Goal: Information Seeking & Learning: Learn about a topic

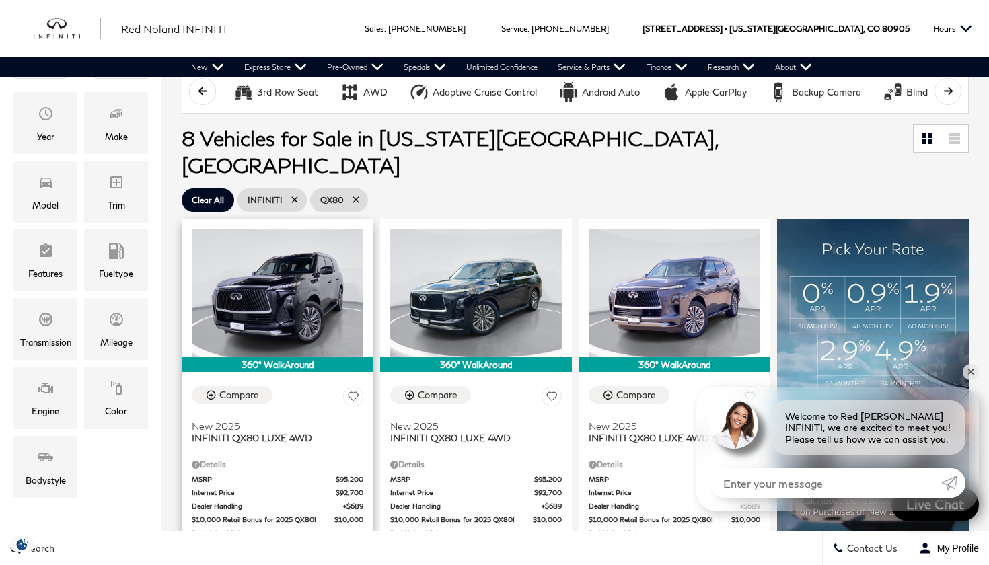
scroll to position [188, 0]
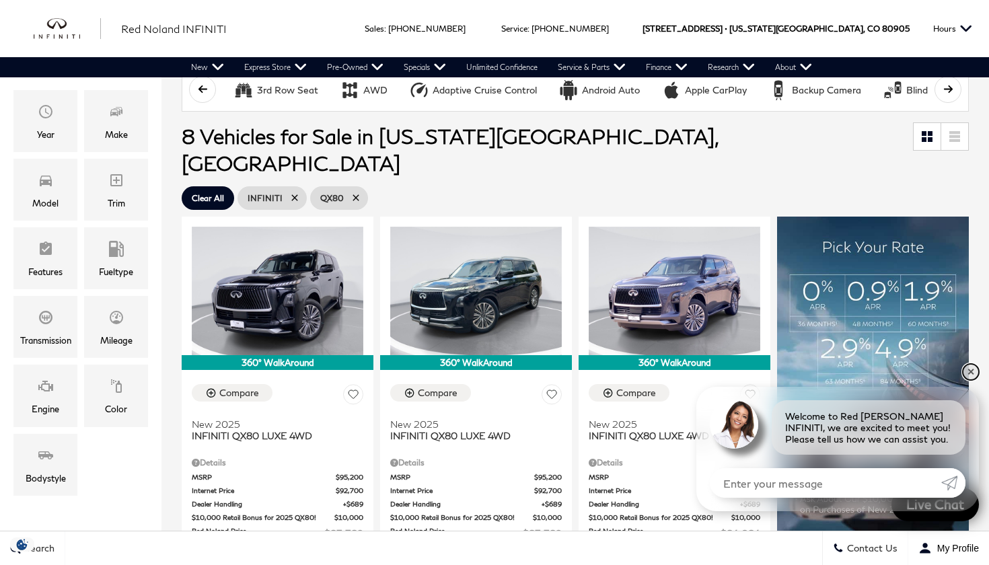
click at [975, 374] on link "✕" at bounding box center [971, 372] width 16 height 16
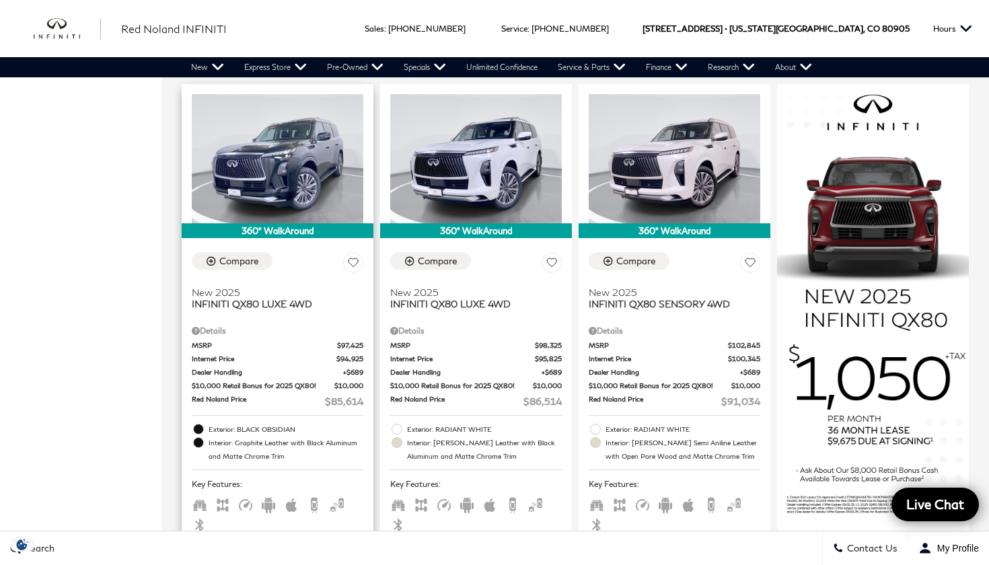
scroll to position [842, 0]
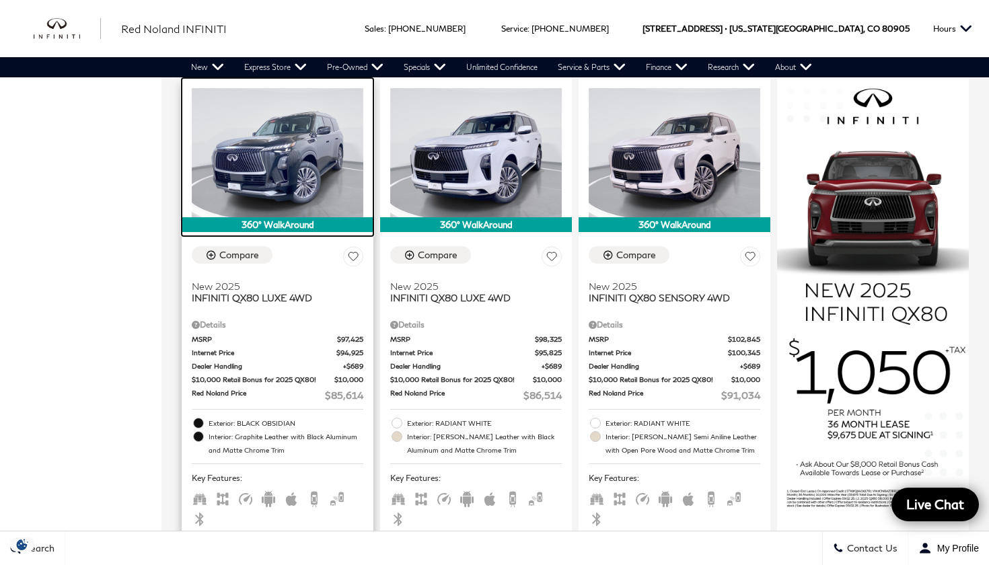
click at [287, 149] on img at bounding box center [278, 152] width 172 height 129
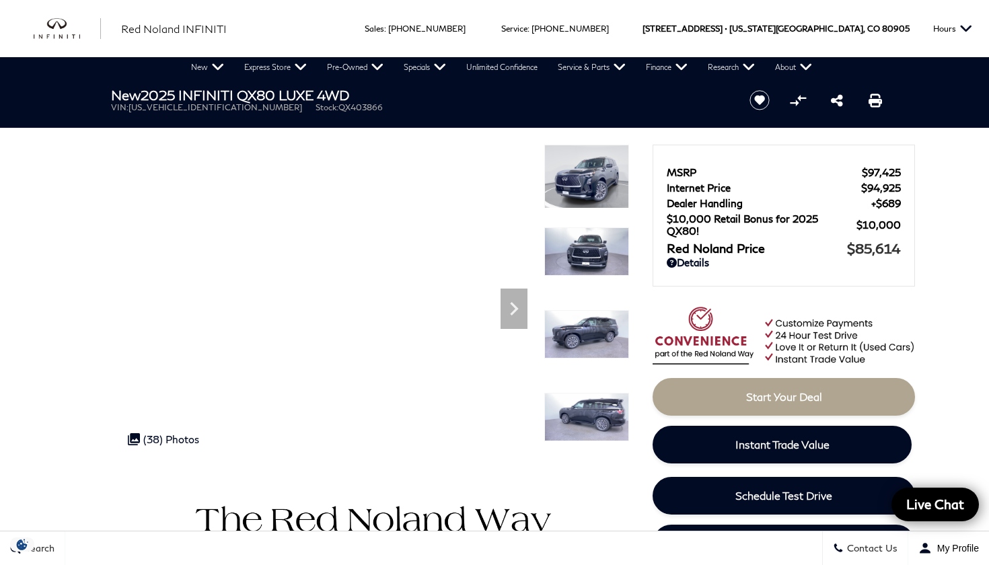
click at [578, 246] on img at bounding box center [587, 252] width 85 height 48
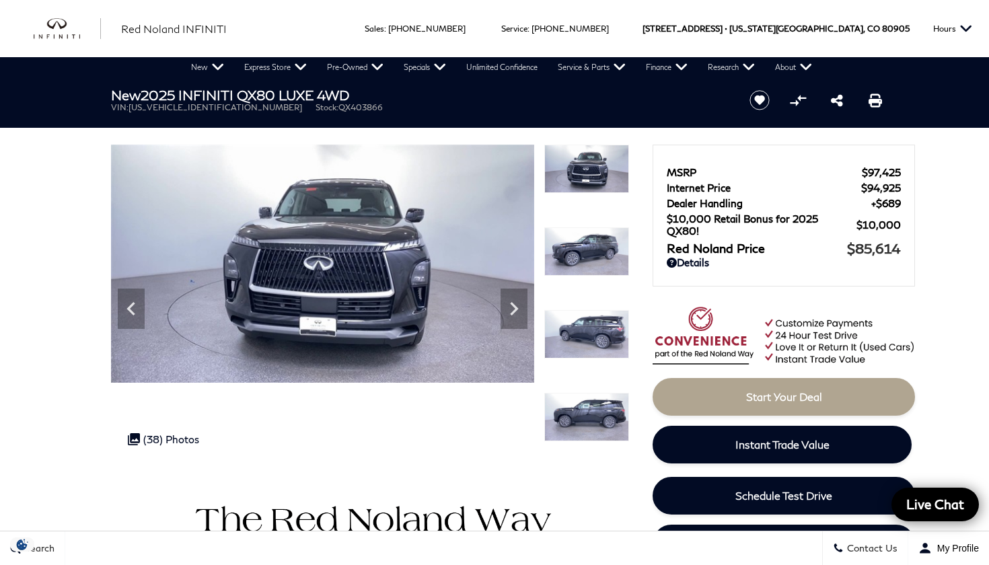
click at [582, 262] on img at bounding box center [587, 252] width 85 height 48
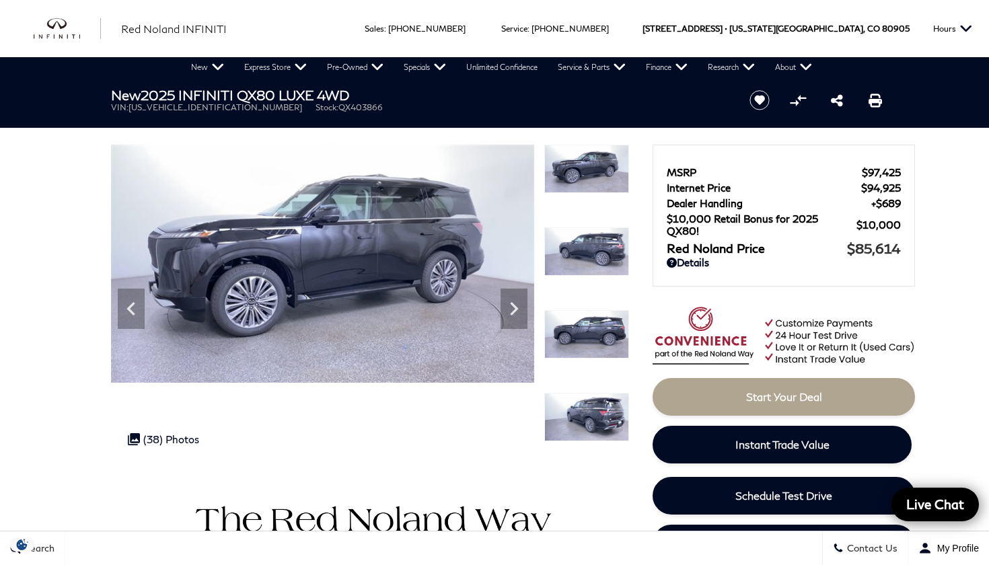
click at [586, 262] on img at bounding box center [587, 252] width 85 height 48
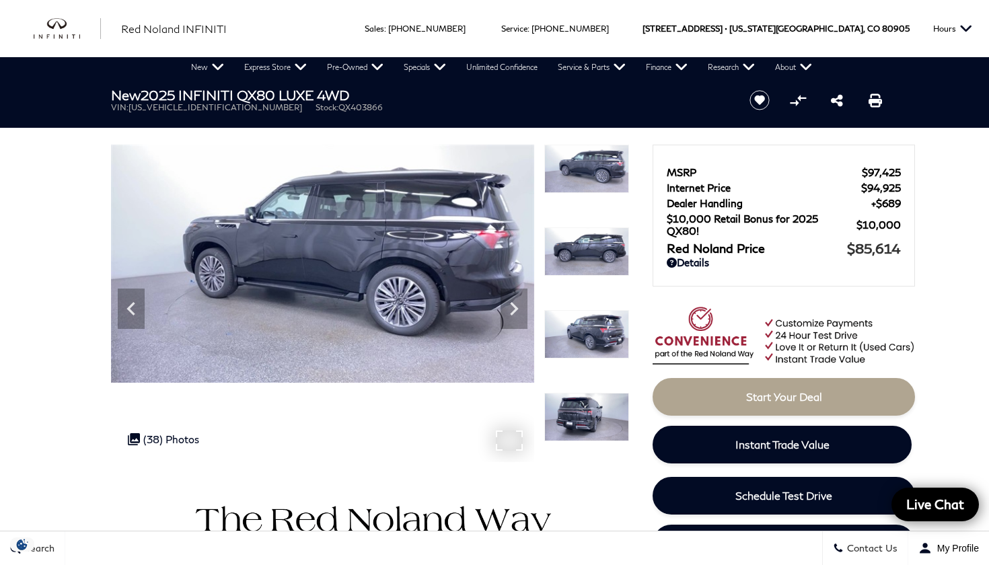
click at [337, 289] on img at bounding box center [322, 264] width 423 height 238
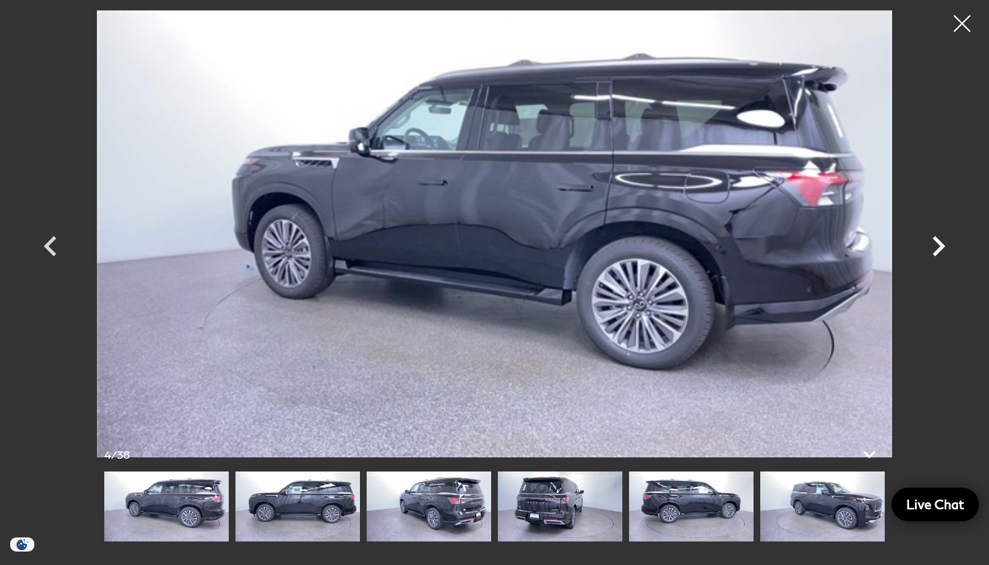
click at [929, 250] on icon "Next" at bounding box center [939, 246] width 40 height 40
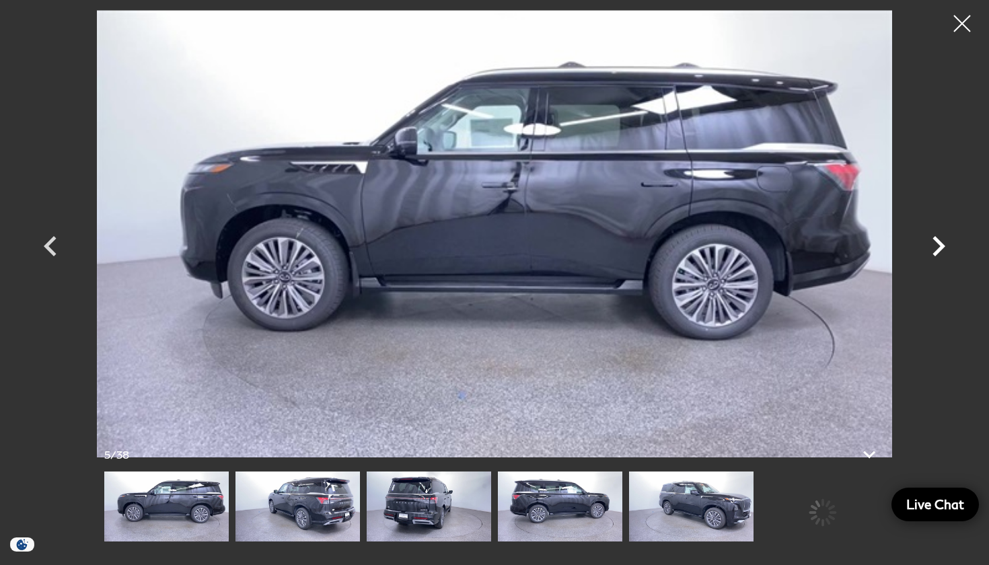
click at [930, 250] on icon "Next" at bounding box center [939, 246] width 40 height 40
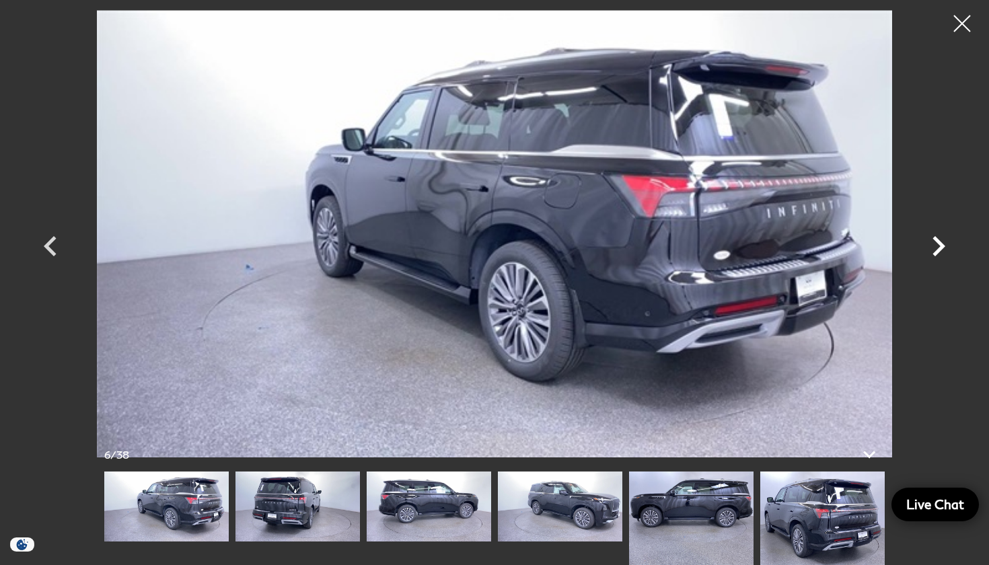
click at [930, 250] on icon "Next" at bounding box center [939, 246] width 40 height 40
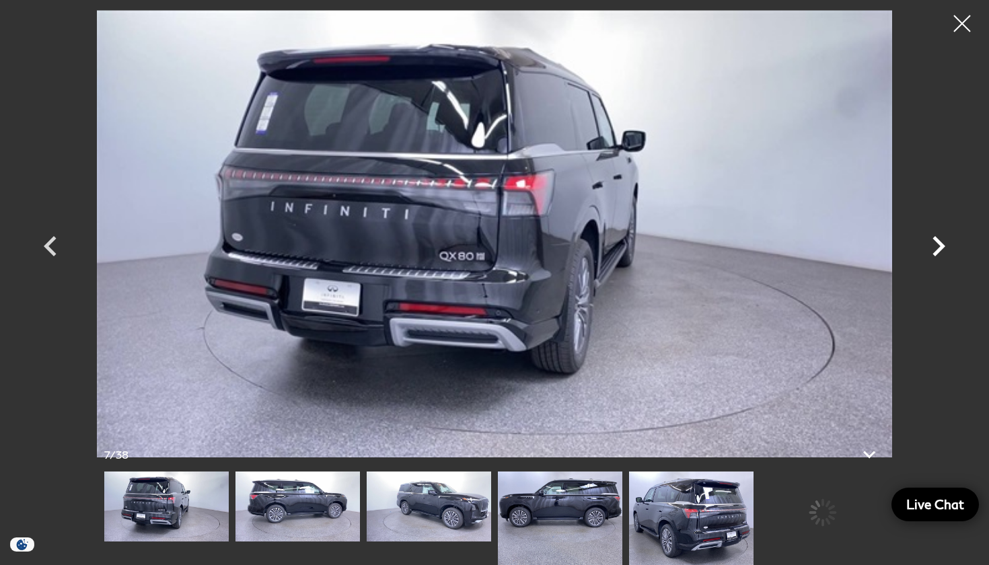
click at [930, 250] on icon "Next" at bounding box center [939, 246] width 40 height 40
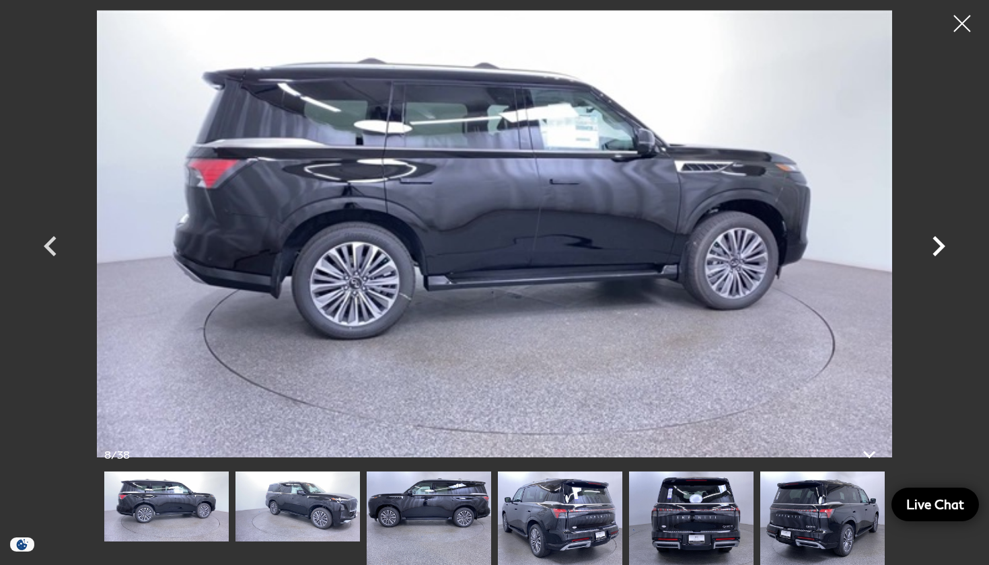
click at [930, 250] on icon "Next" at bounding box center [939, 246] width 40 height 40
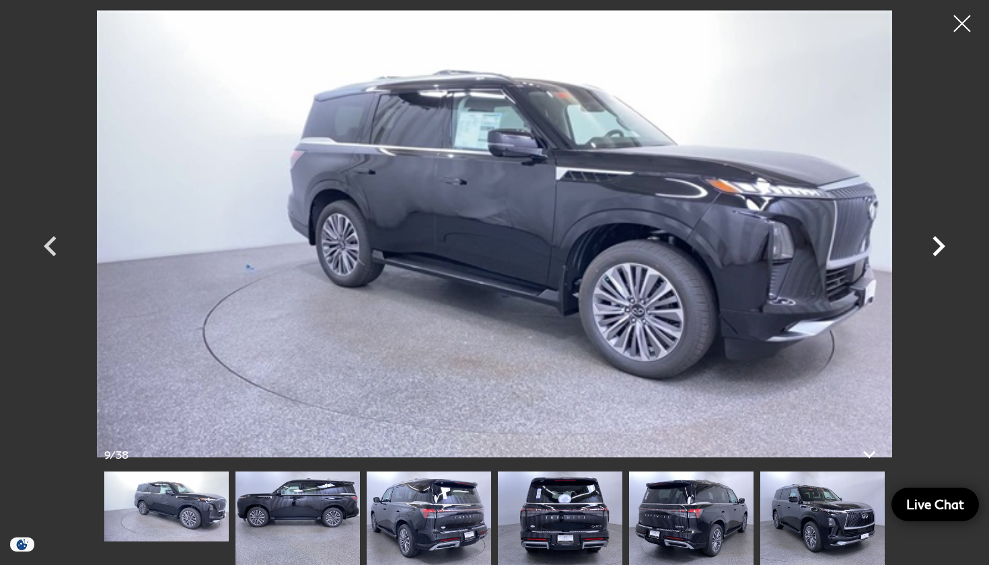
click at [930, 250] on icon "Next" at bounding box center [939, 246] width 40 height 40
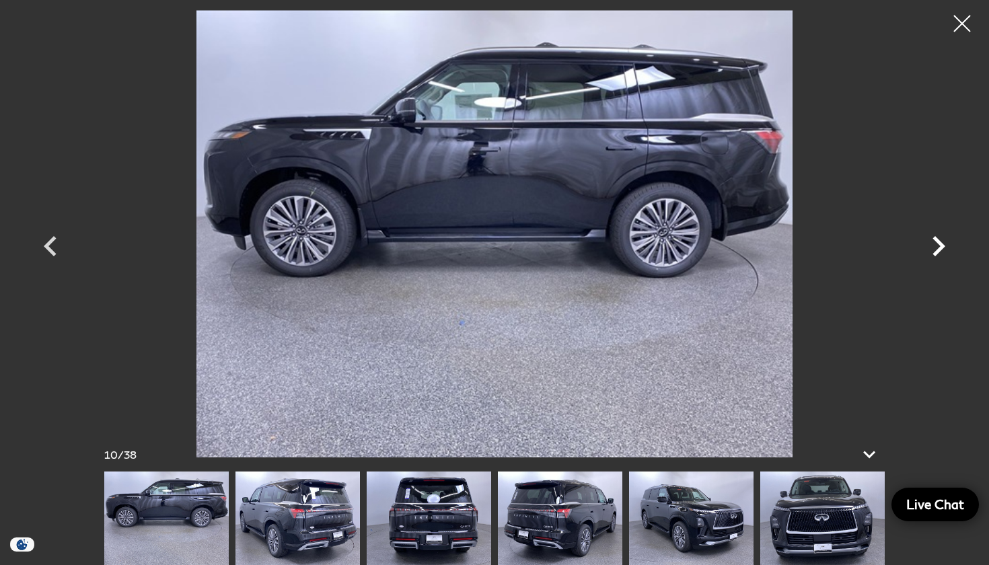
click at [930, 250] on icon "Next" at bounding box center [939, 246] width 40 height 40
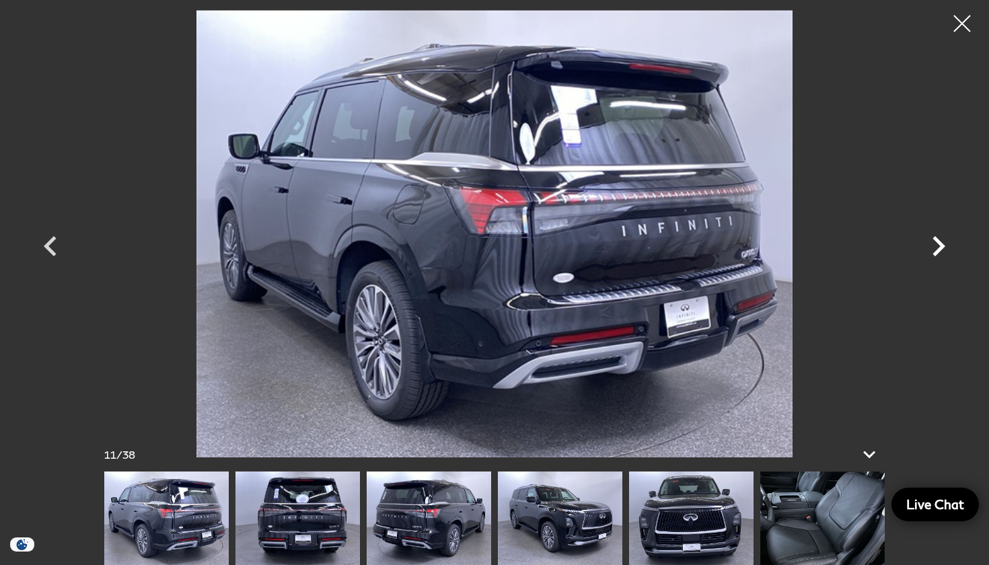
click at [930, 250] on icon "Next" at bounding box center [939, 246] width 40 height 40
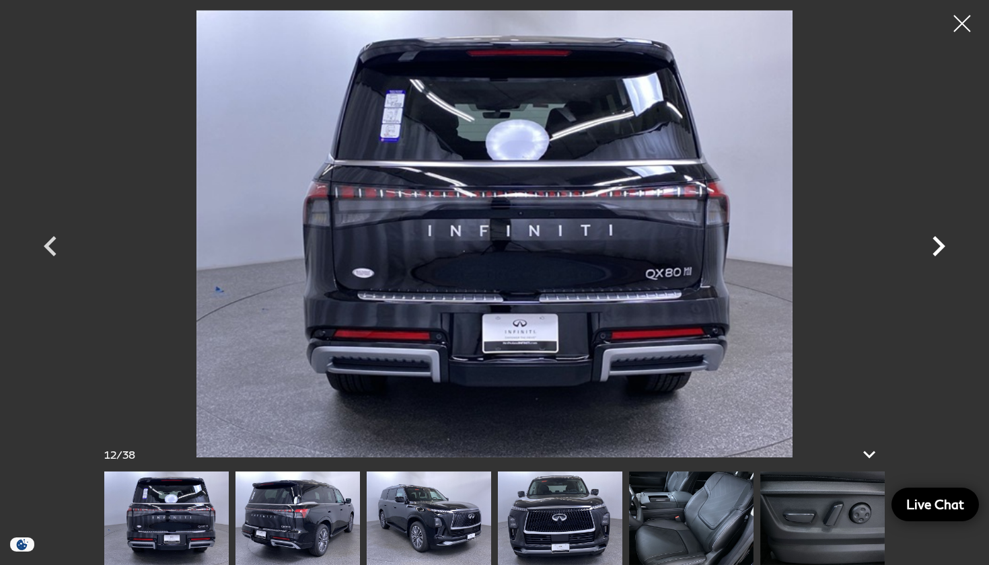
click at [930, 250] on icon "Next" at bounding box center [939, 246] width 40 height 40
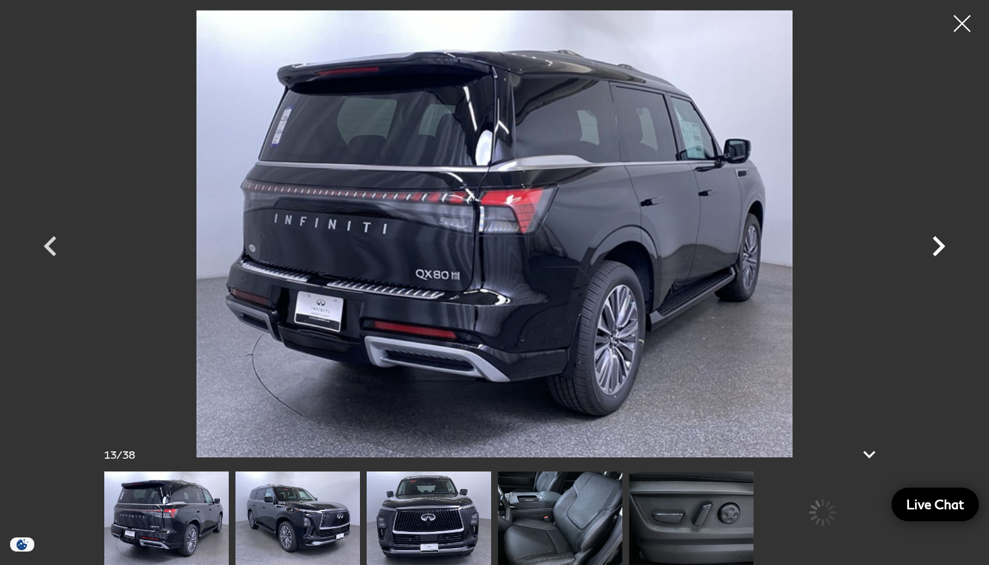
click at [930, 250] on icon "Next" at bounding box center [939, 246] width 40 height 40
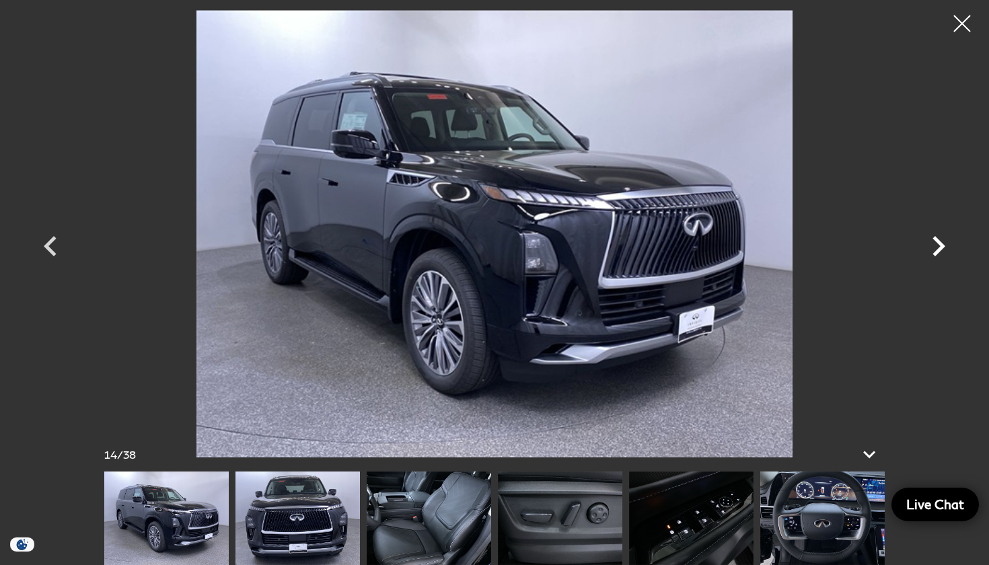
click at [930, 250] on icon "Next" at bounding box center [939, 246] width 40 height 40
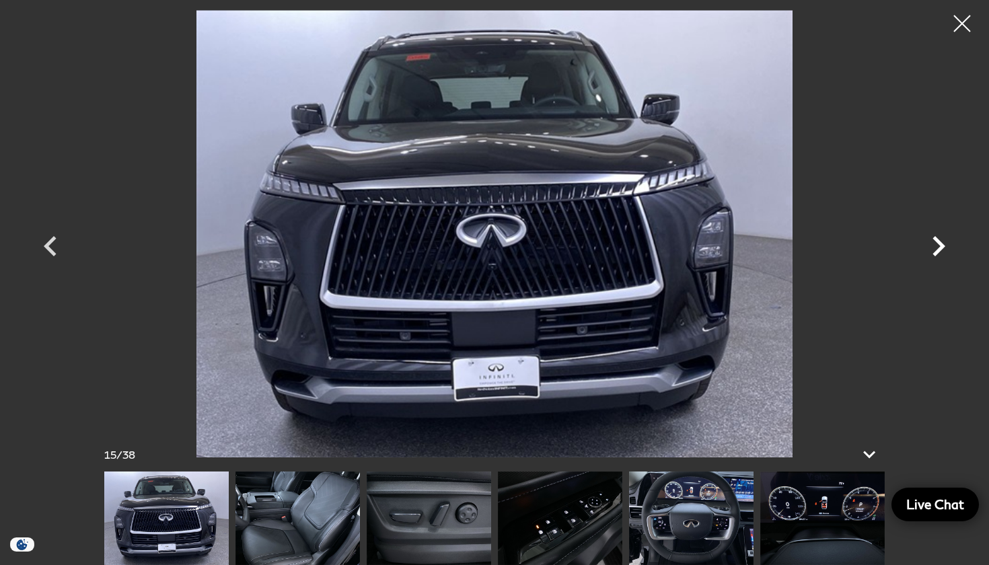
click at [930, 250] on icon "Next" at bounding box center [939, 246] width 40 height 40
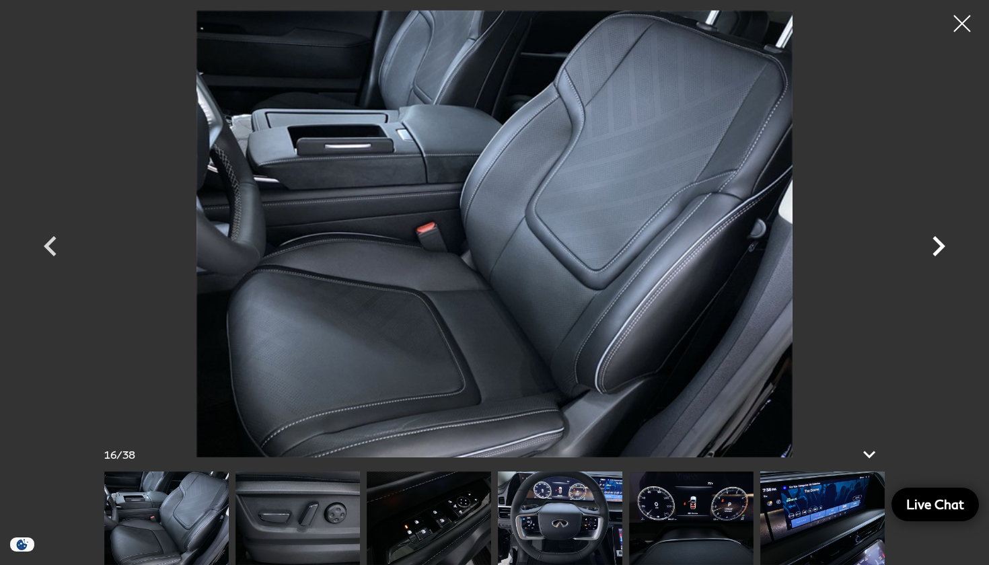
click at [930, 250] on icon "Next" at bounding box center [939, 246] width 40 height 40
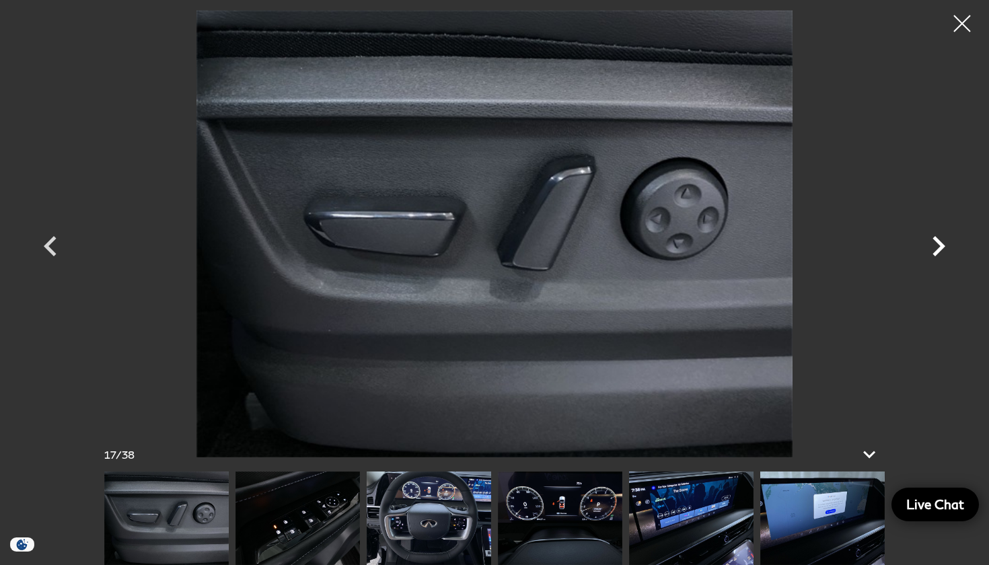
click at [930, 250] on icon "Next" at bounding box center [939, 246] width 40 height 40
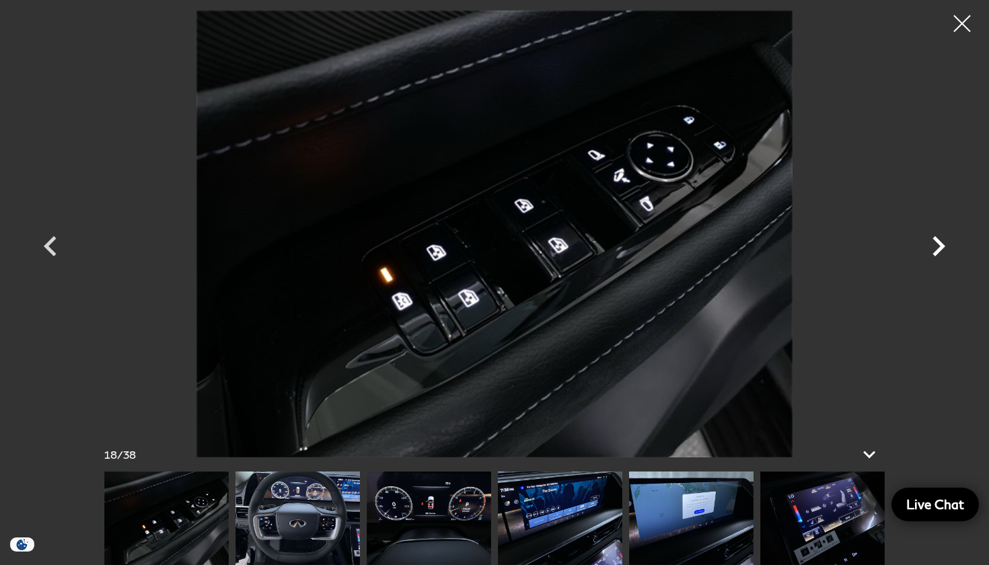
click at [930, 250] on icon "Next" at bounding box center [939, 246] width 40 height 40
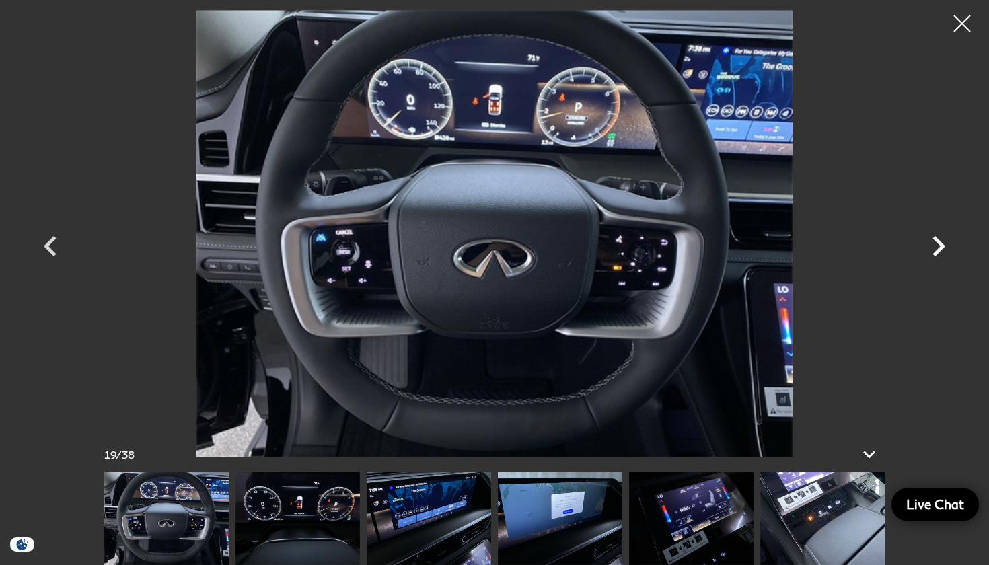
click at [930, 250] on icon "Next" at bounding box center [939, 246] width 40 height 40
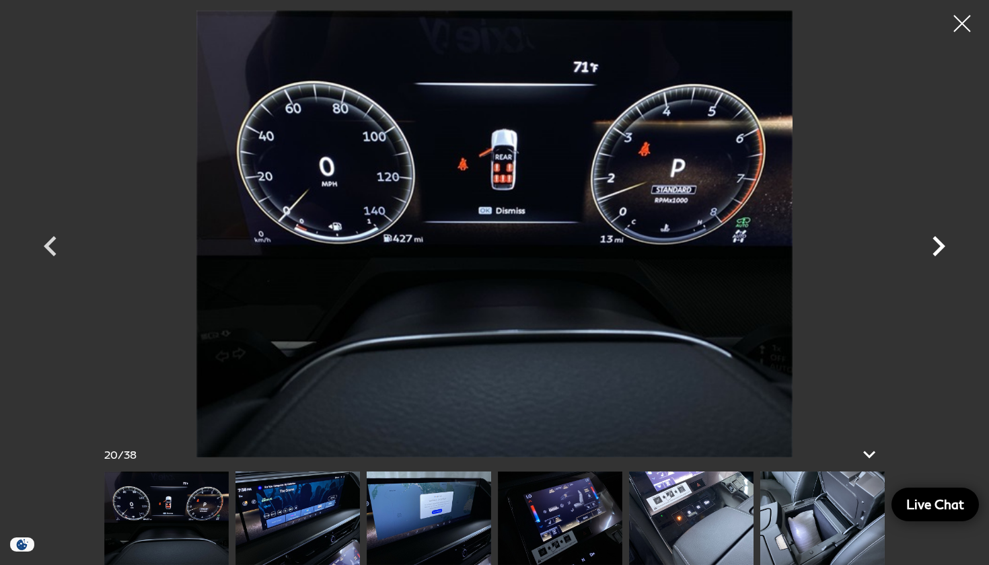
click at [930, 250] on icon "Next" at bounding box center [939, 246] width 40 height 40
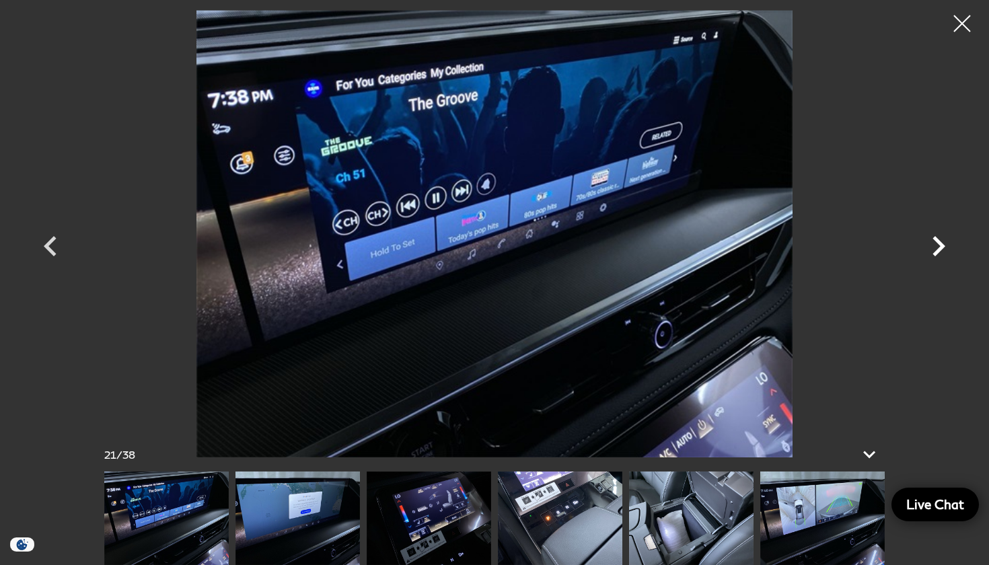
click at [930, 250] on icon "Next" at bounding box center [939, 246] width 40 height 40
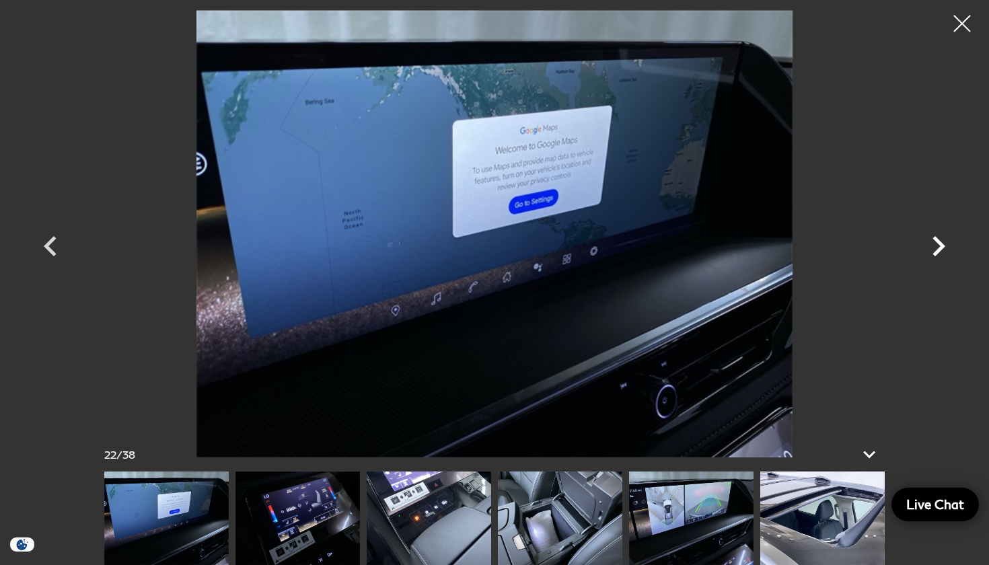
click at [930, 250] on icon "Next" at bounding box center [939, 246] width 40 height 40
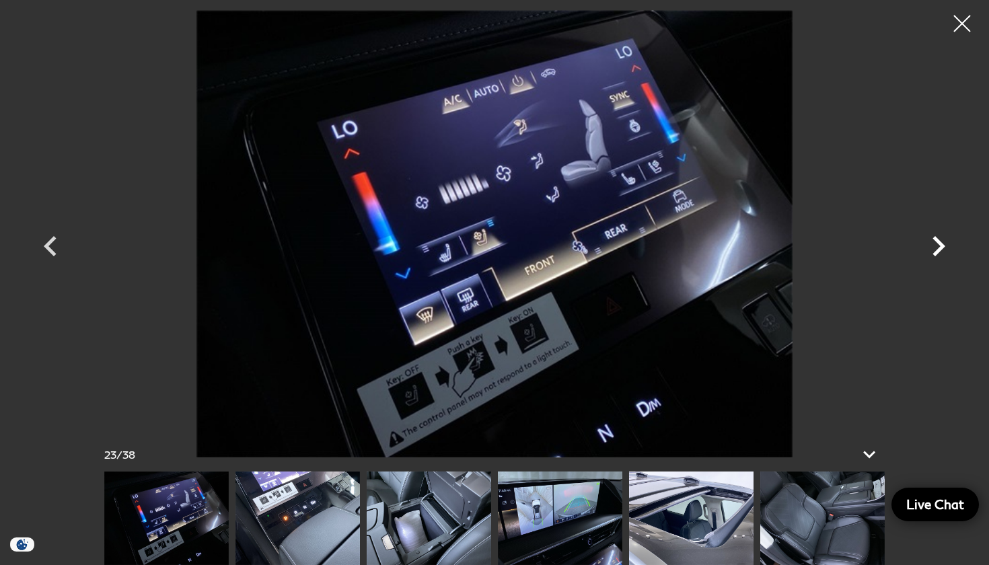
click at [930, 250] on icon "Next" at bounding box center [939, 246] width 40 height 40
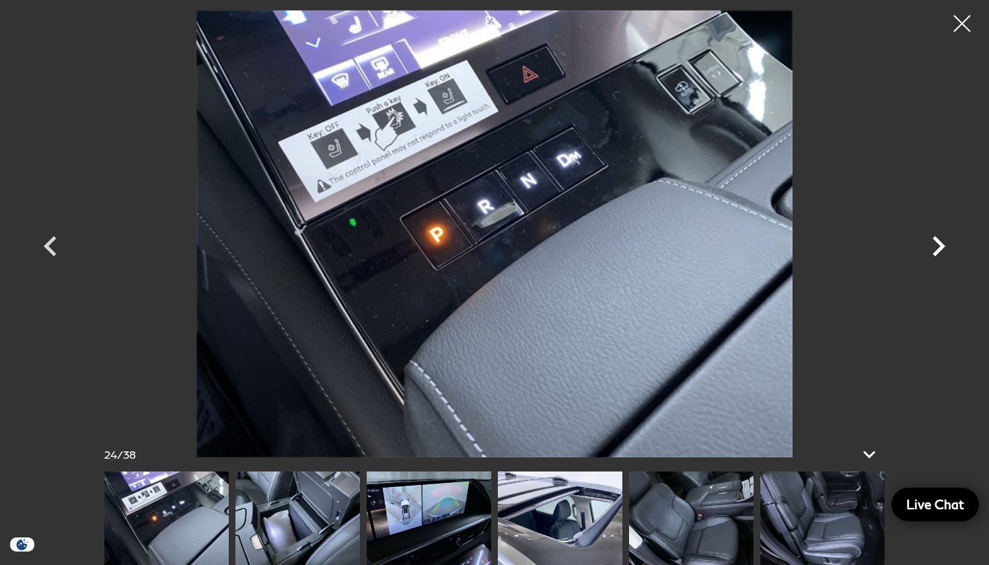
click at [930, 250] on icon "Next" at bounding box center [939, 246] width 40 height 40
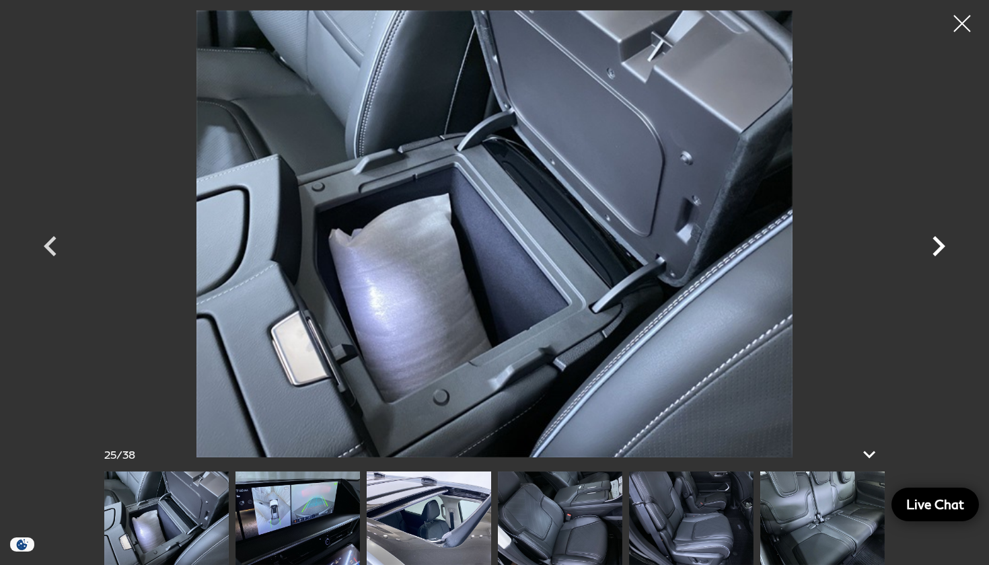
click at [930, 250] on icon "Next" at bounding box center [939, 246] width 40 height 40
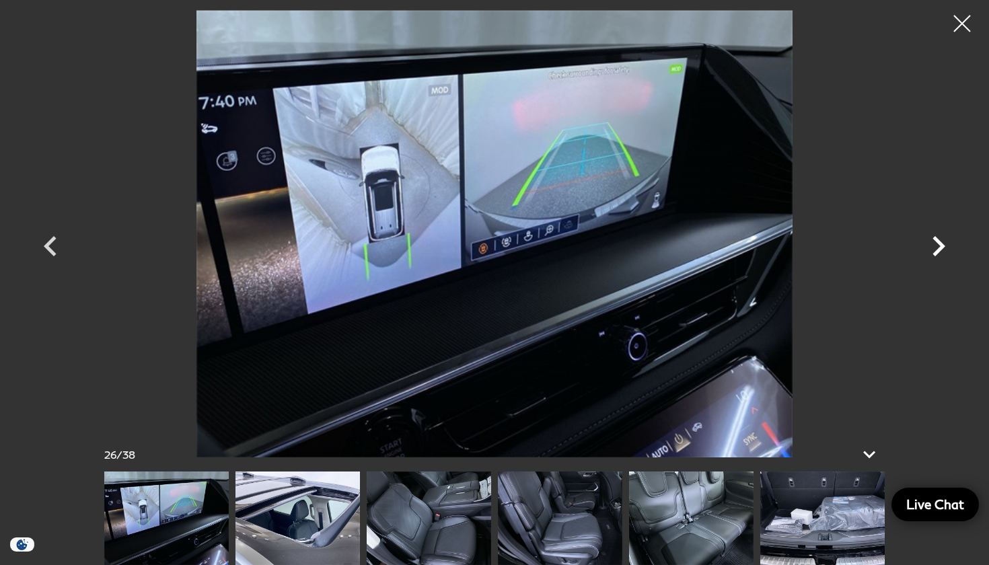
click at [930, 250] on icon "Next" at bounding box center [939, 246] width 40 height 40
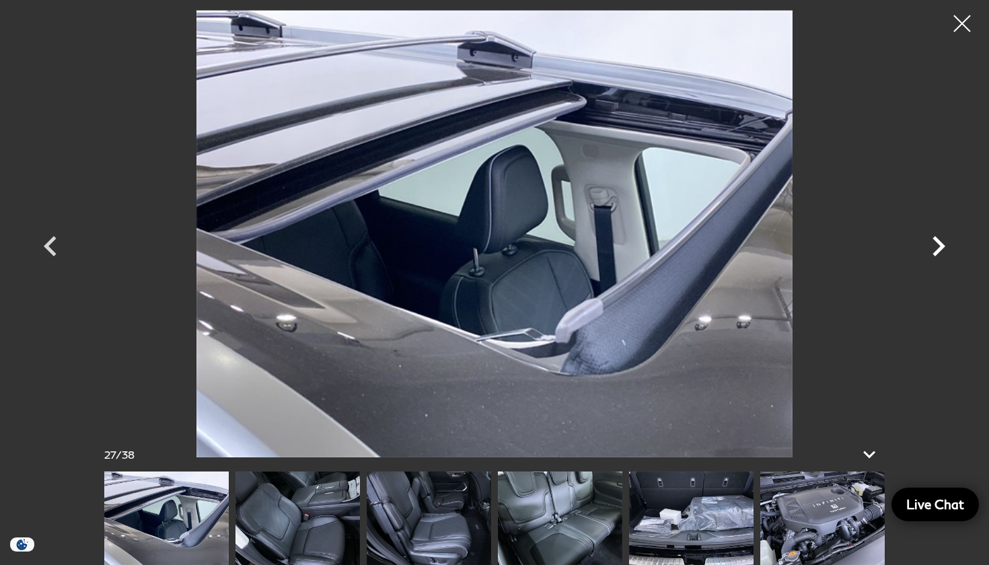
click at [930, 250] on icon "Next" at bounding box center [939, 246] width 40 height 40
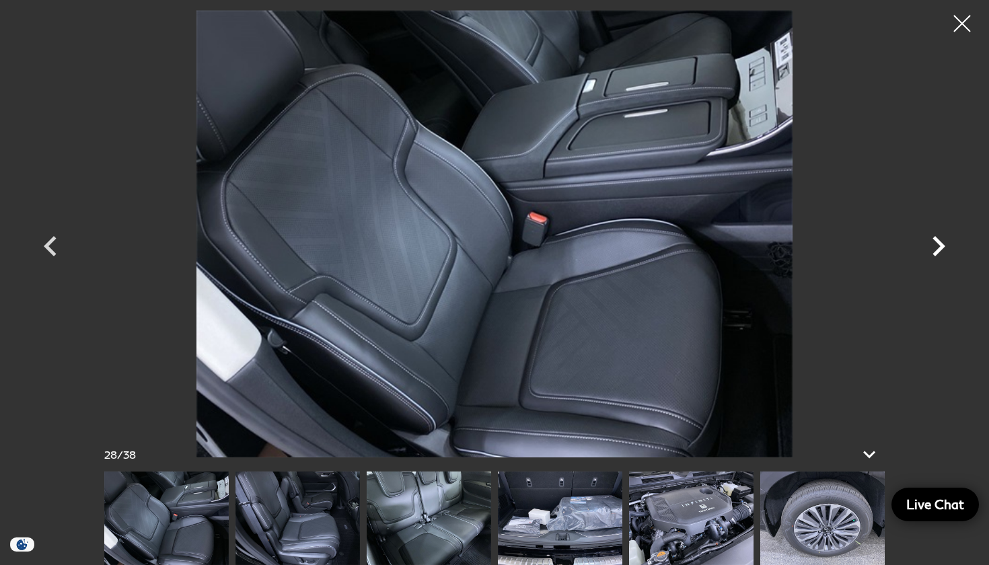
click at [930, 250] on icon "Next" at bounding box center [939, 246] width 40 height 40
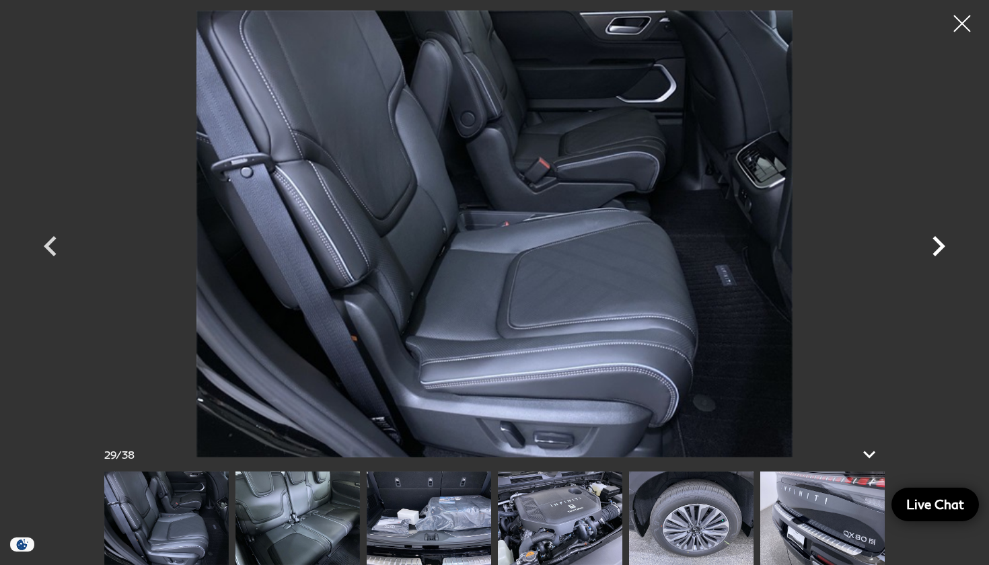
click at [930, 250] on icon "Next" at bounding box center [939, 246] width 40 height 40
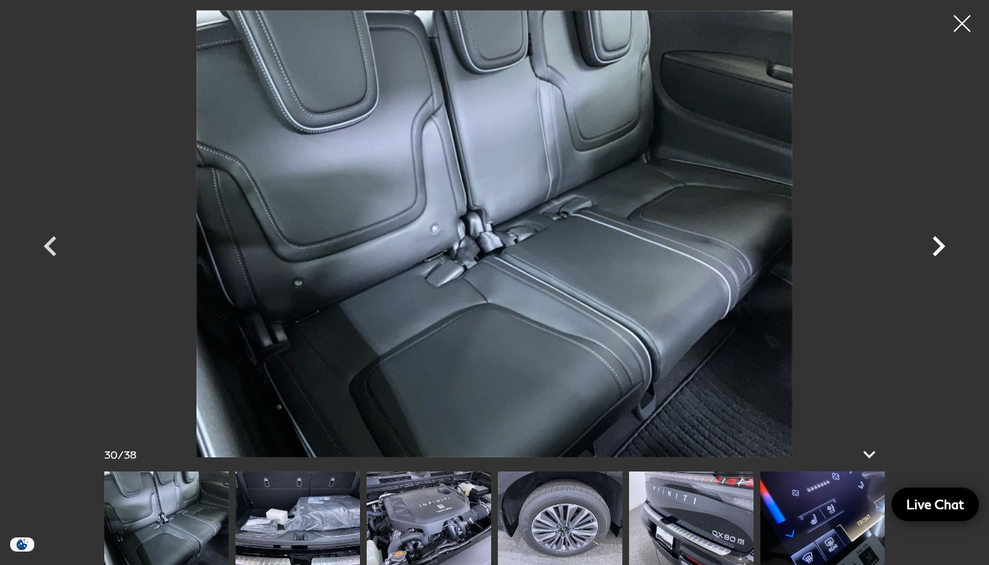
click at [930, 250] on icon "Next" at bounding box center [939, 246] width 40 height 40
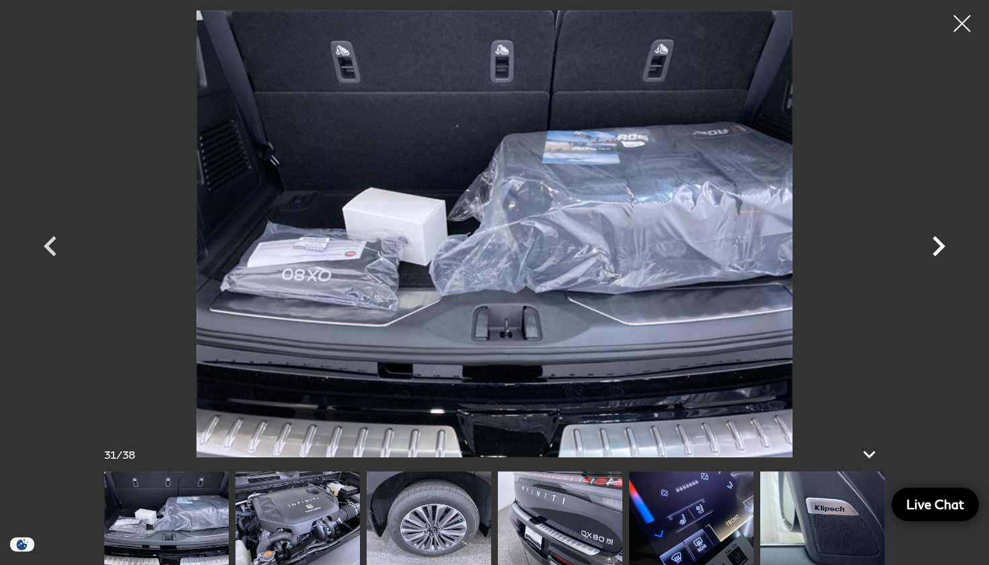
click at [930, 250] on icon "Next" at bounding box center [939, 246] width 40 height 40
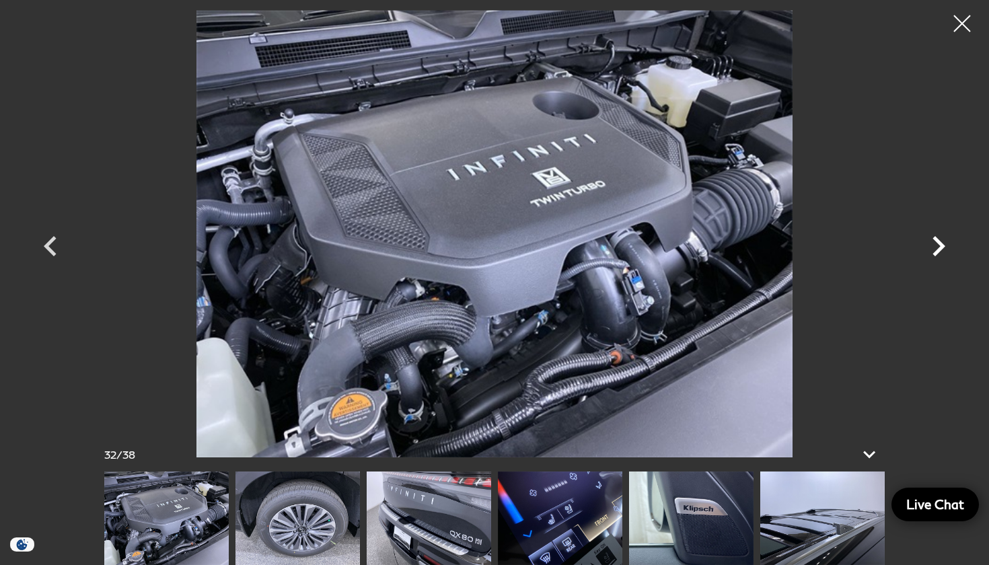
click at [930, 250] on icon "Next" at bounding box center [939, 246] width 40 height 40
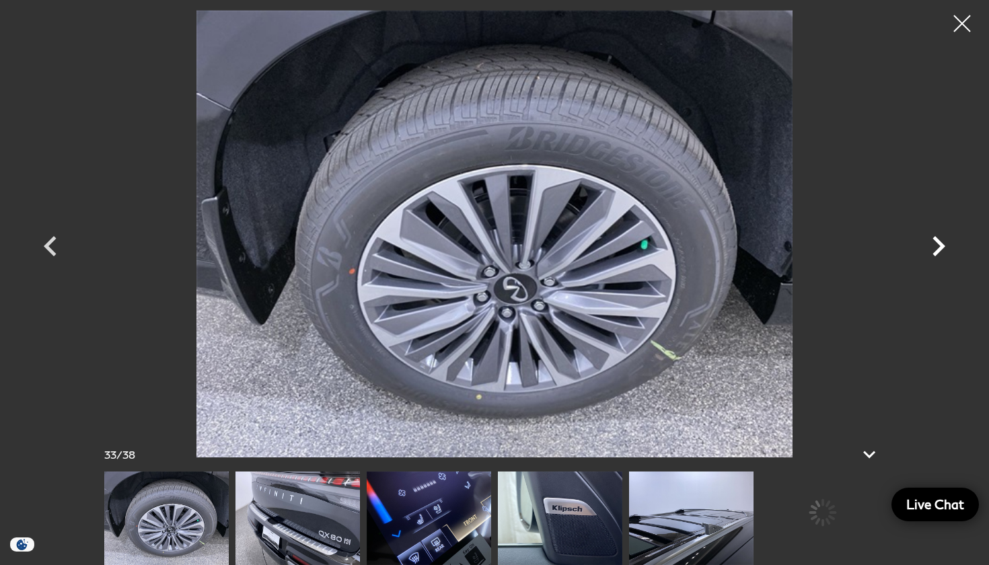
click at [930, 250] on icon "Next" at bounding box center [939, 246] width 40 height 40
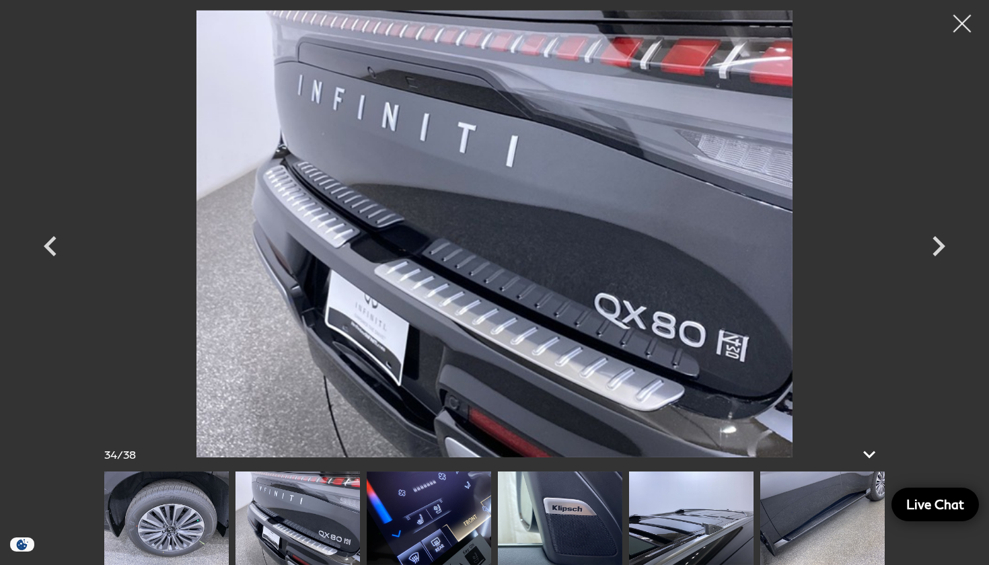
click at [962, 32] on div at bounding box center [963, 24] width 36 height 36
